Goal: Task Accomplishment & Management: Use online tool/utility

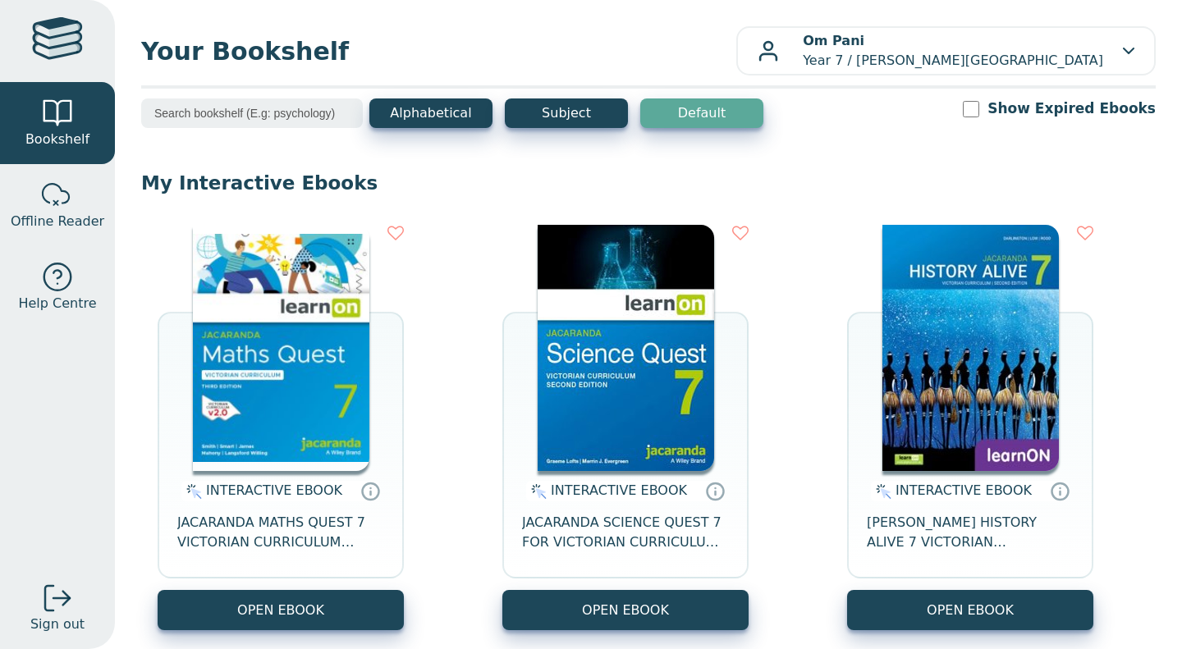
click at [275, 607] on button "OPEN EBOOK" at bounding box center [281, 610] width 246 height 40
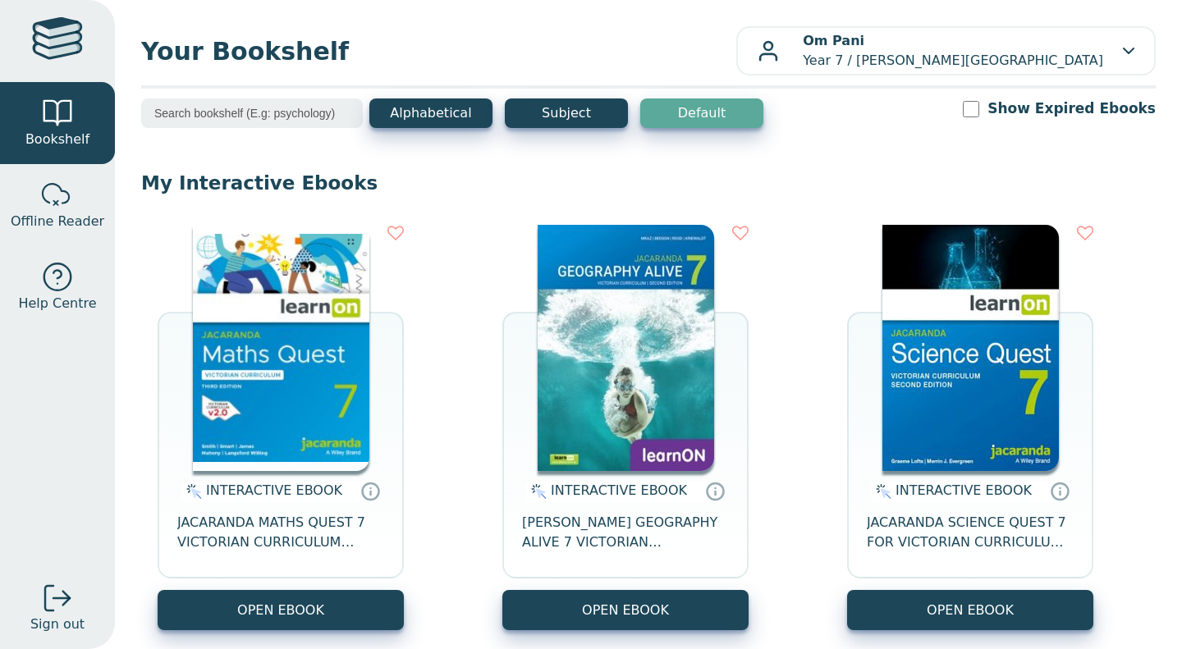
click at [563, 606] on button "OPEN EBOOK" at bounding box center [625, 610] width 246 height 40
